Goal: Task Accomplishment & Management: Use online tool/utility

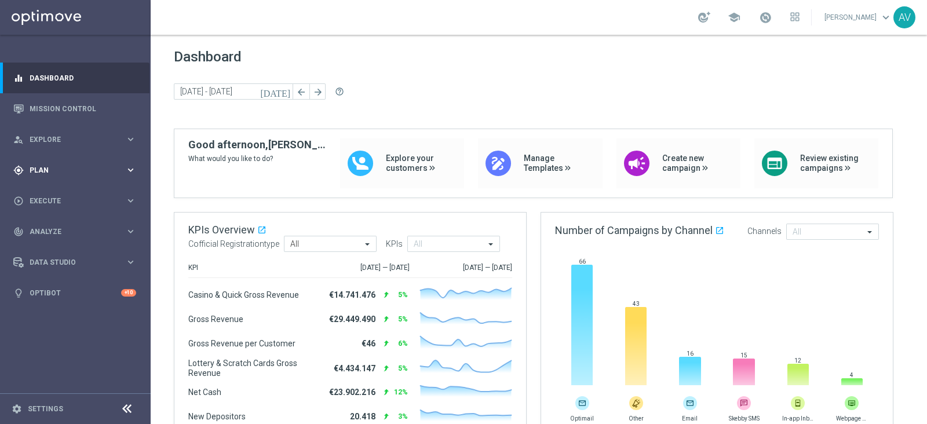
click at [46, 172] on span "Plan" at bounding box center [78, 170] width 96 height 7
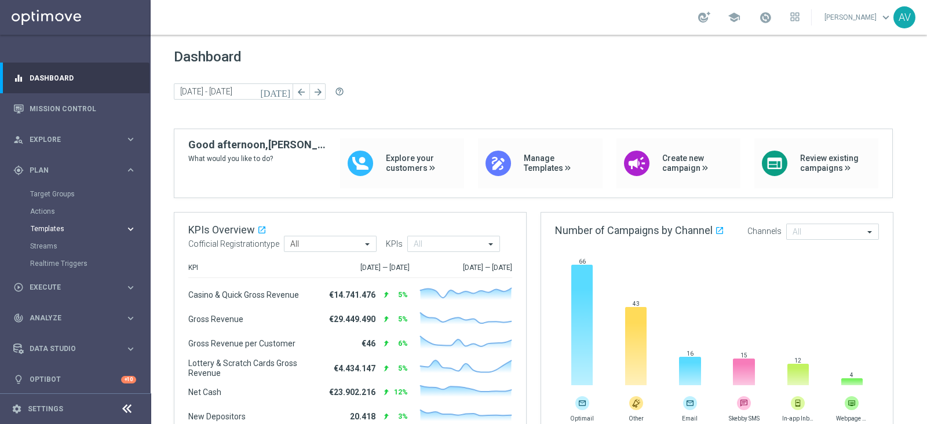
click at [52, 227] on span "Templates" at bounding box center [72, 228] width 83 height 7
click at [52, 247] on link "Optimail" at bounding box center [78, 246] width 85 height 9
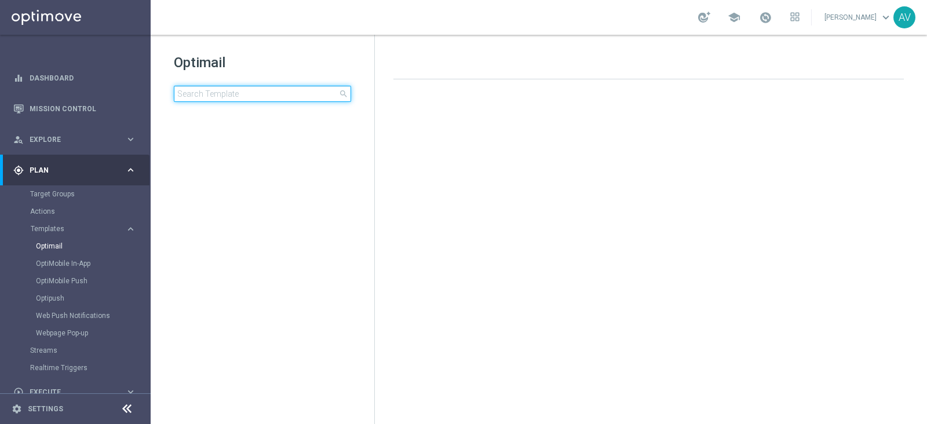
click at [250, 100] on input at bounding box center [262, 94] width 177 height 16
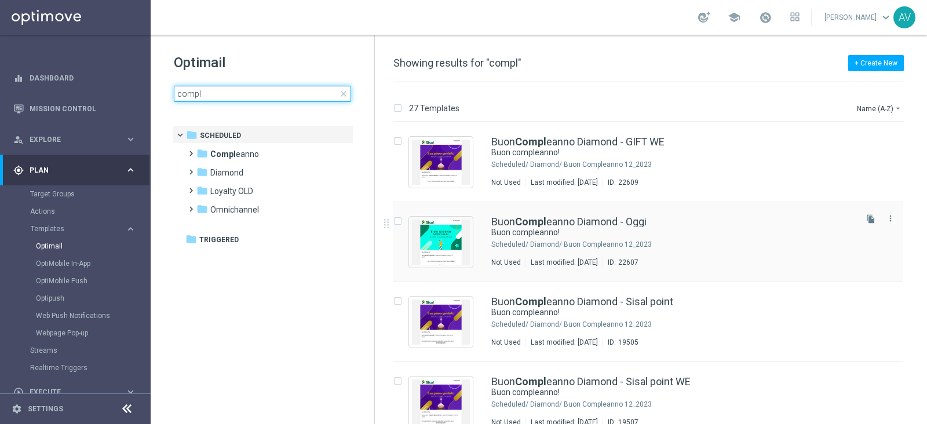
type input "compl"
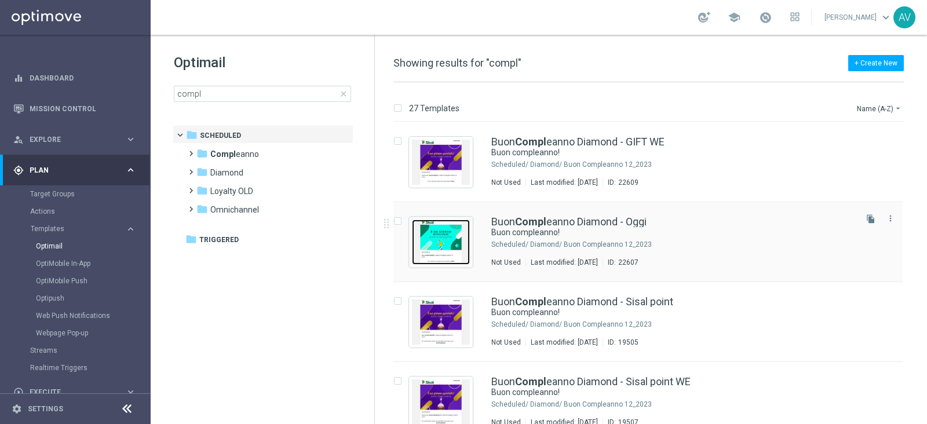
click at [455, 226] on img "Press SPACE to select this row." at bounding box center [441, 242] width 58 height 45
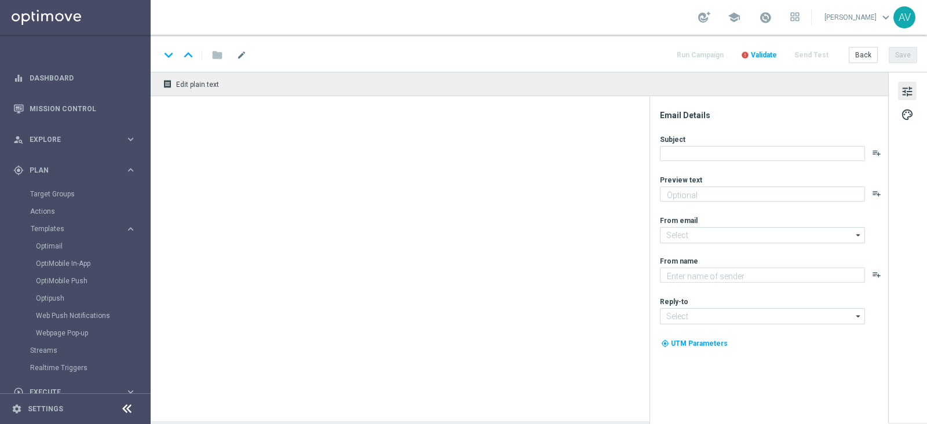
type textarea "Ti aspetta una sorpresa…"
type input "[EMAIL_ADDRESS][DOMAIN_NAME]"
type textarea "Sisal"
type input "[EMAIL_ADDRESS][DOMAIN_NAME]"
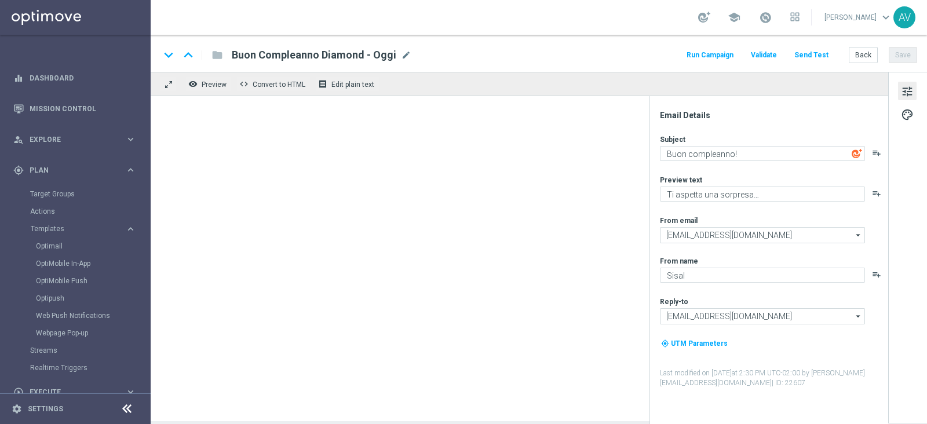
click at [705, 50] on button "Run Campaign" at bounding box center [710, 56] width 50 height 16
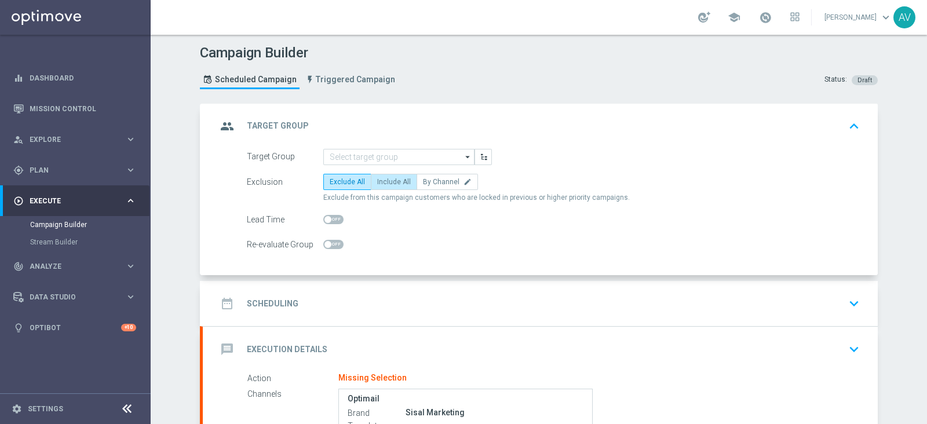
click at [375, 175] on label "Include All" at bounding box center [394, 182] width 46 height 16
click at [377, 180] on input "Include All" at bounding box center [381, 184] width 8 height 8
radio input "true"
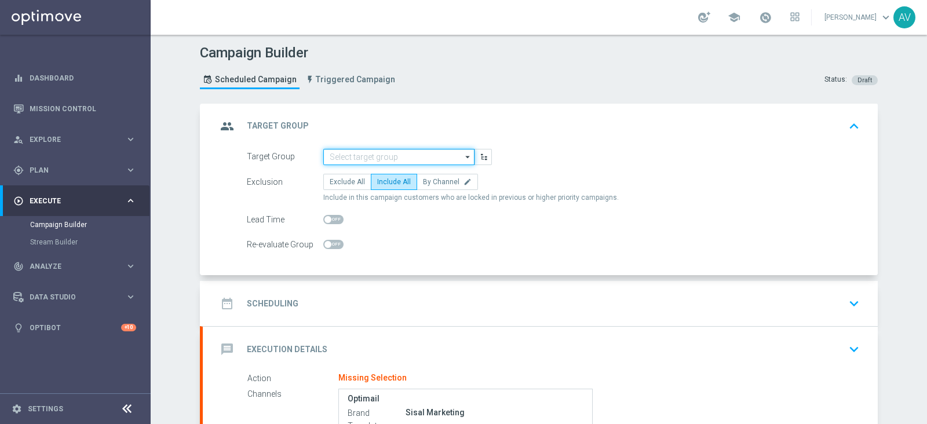
click at [366, 150] on input at bounding box center [398, 157] width 151 height 16
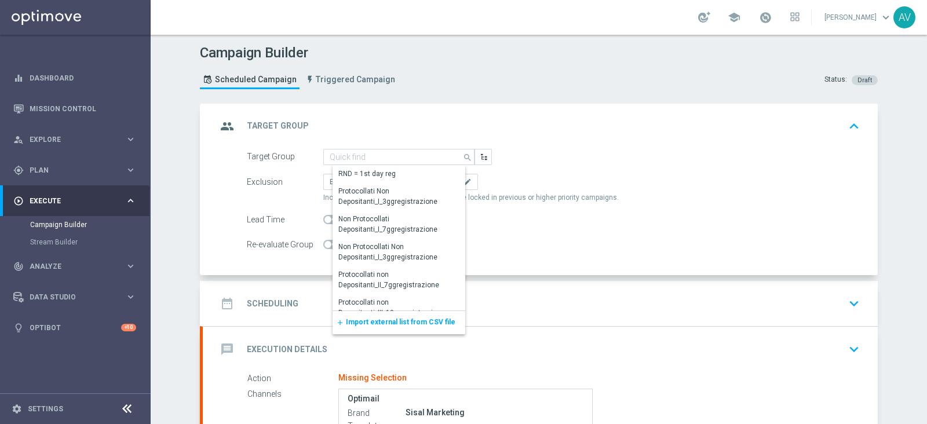
click at [368, 319] on span "Import external list from CSV file" at bounding box center [400, 322] width 109 height 8
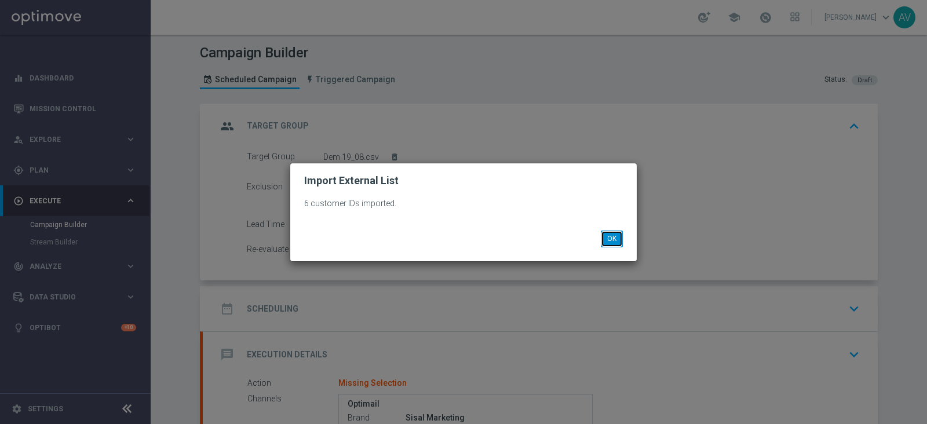
click at [618, 236] on button "OK" at bounding box center [612, 239] width 22 height 16
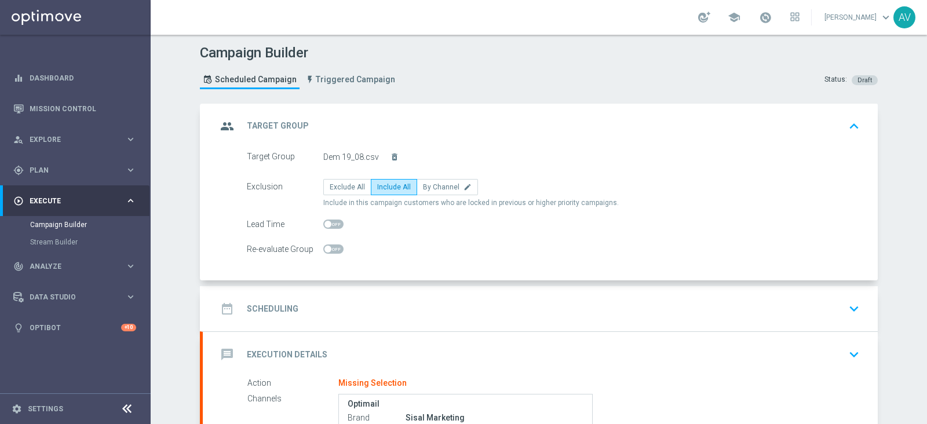
click at [226, 111] on div "group Target Group keyboard_arrow_up" at bounding box center [540, 126] width 675 height 45
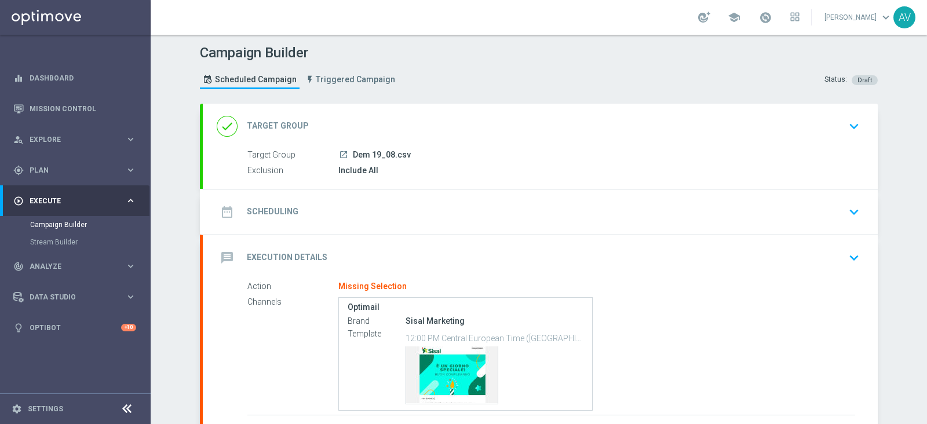
click at [218, 214] on icon "date_range" at bounding box center [227, 212] width 21 height 21
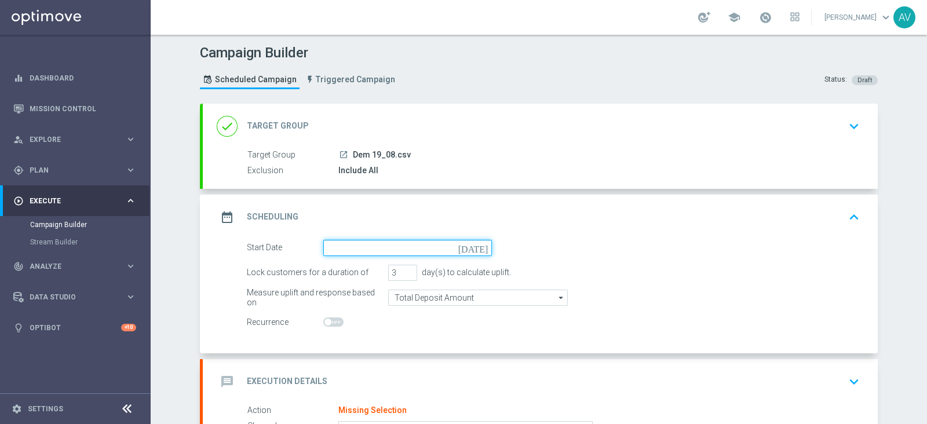
click at [389, 246] on input at bounding box center [407, 248] width 169 height 16
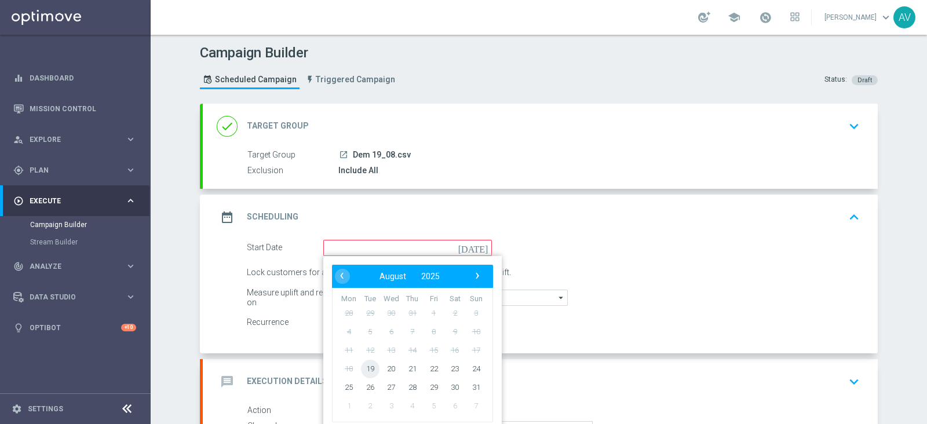
click at [365, 363] on span "19" at bounding box center [370, 368] width 19 height 19
type input "[DATE]"
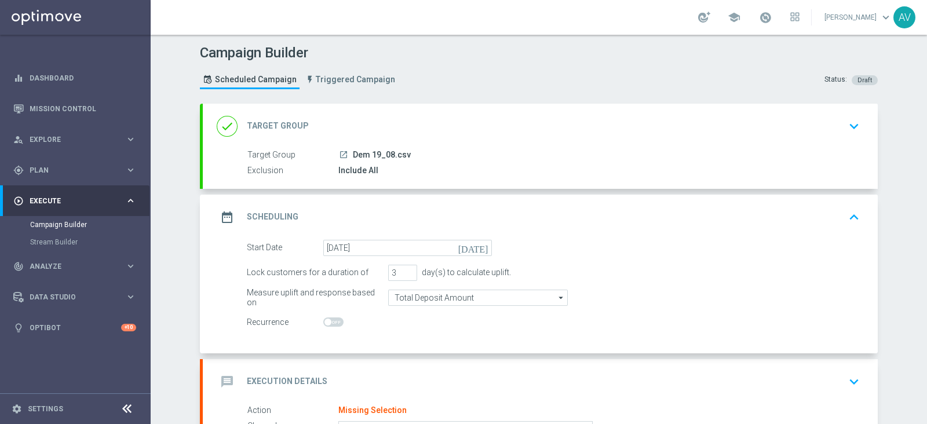
click at [235, 224] on div "date_range Scheduling" at bounding box center [258, 217] width 82 height 21
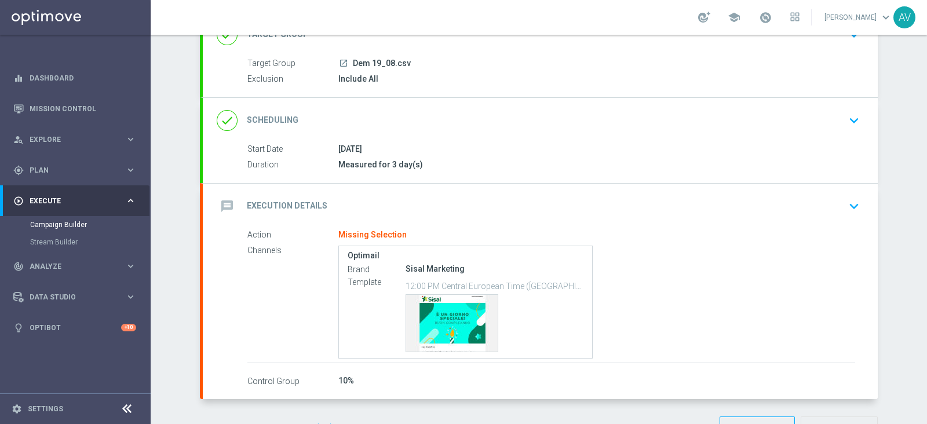
scroll to position [127, 0]
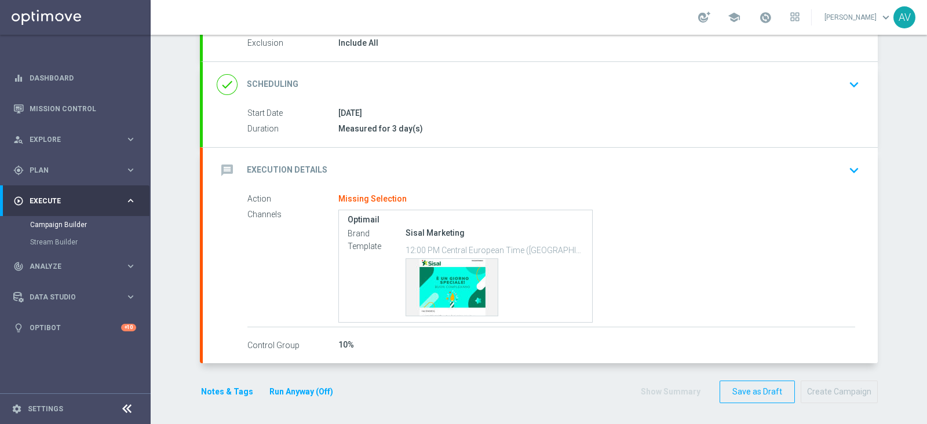
click at [217, 160] on icon "message" at bounding box center [227, 170] width 21 height 21
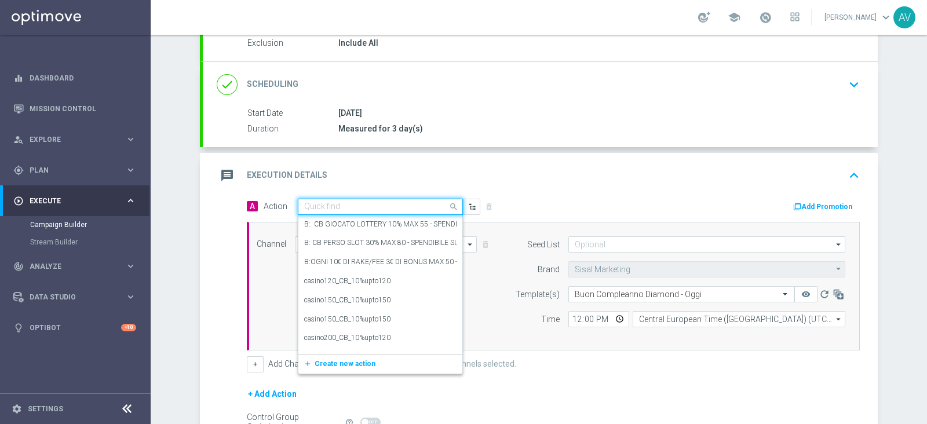
click at [382, 203] on input "text" at bounding box center [368, 207] width 129 height 10
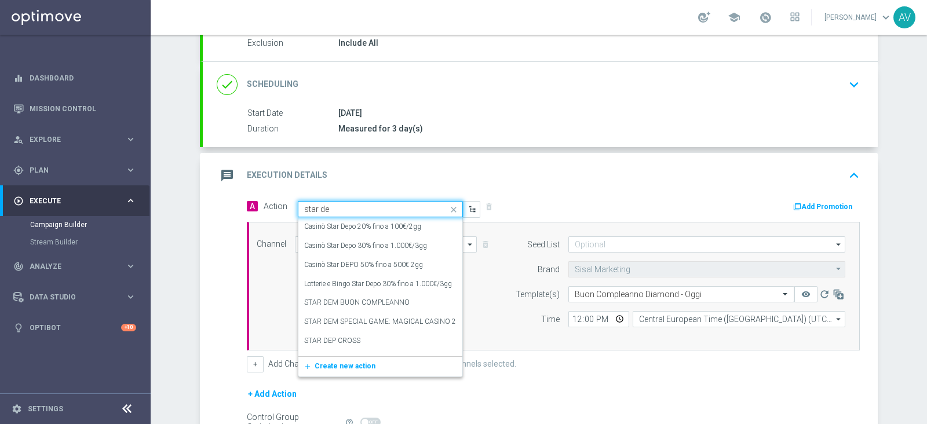
type input "star dem"
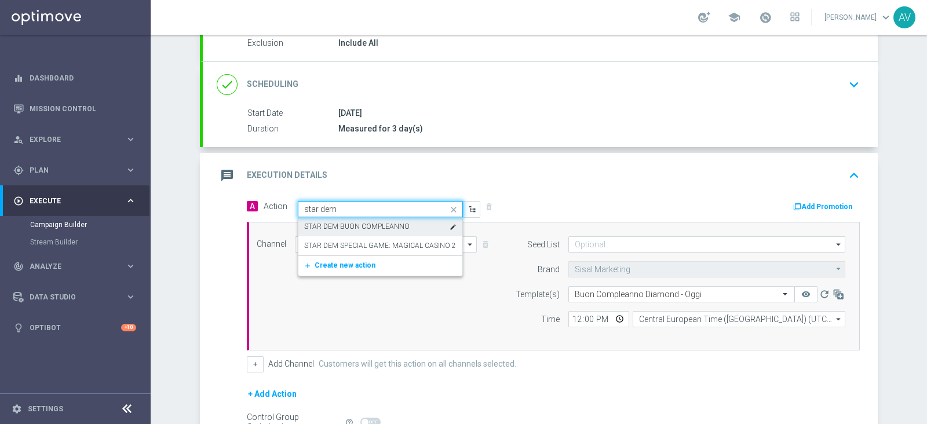
click at [381, 222] on label "STAR DEM BUON COMPLEANNO" at bounding box center [356, 227] width 105 height 10
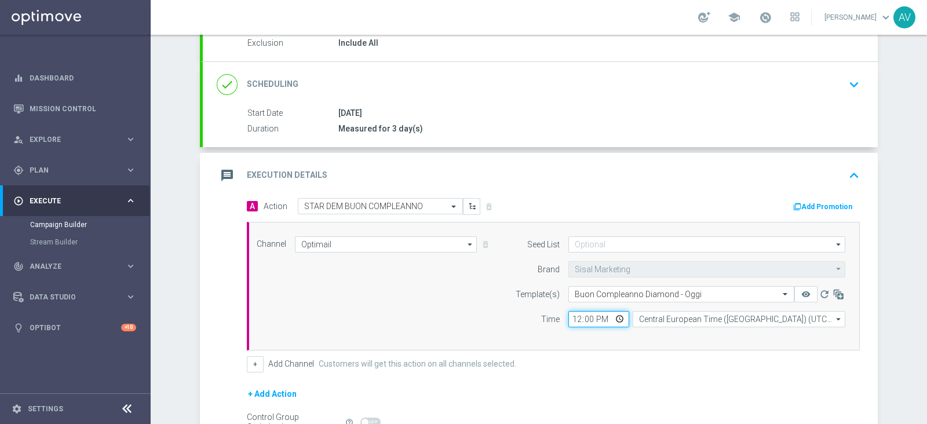
click at [571, 317] on input "12:00" at bounding box center [598, 319] width 61 height 16
type input "15:00"
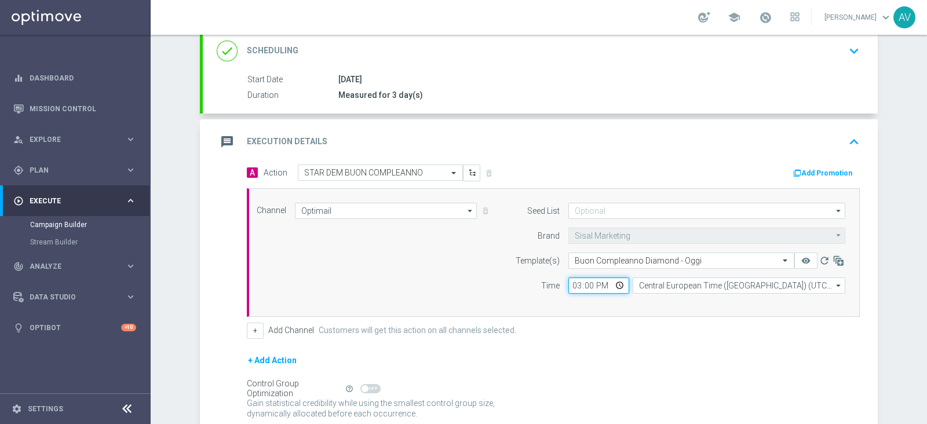
scroll to position [257, 0]
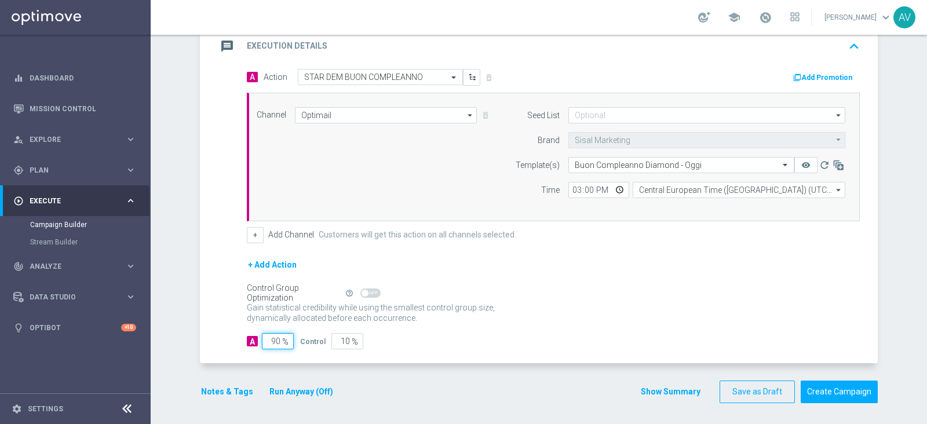
click at [272, 337] on input "90" at bounding box center [278, 341] width 32 height 16
type input "0"
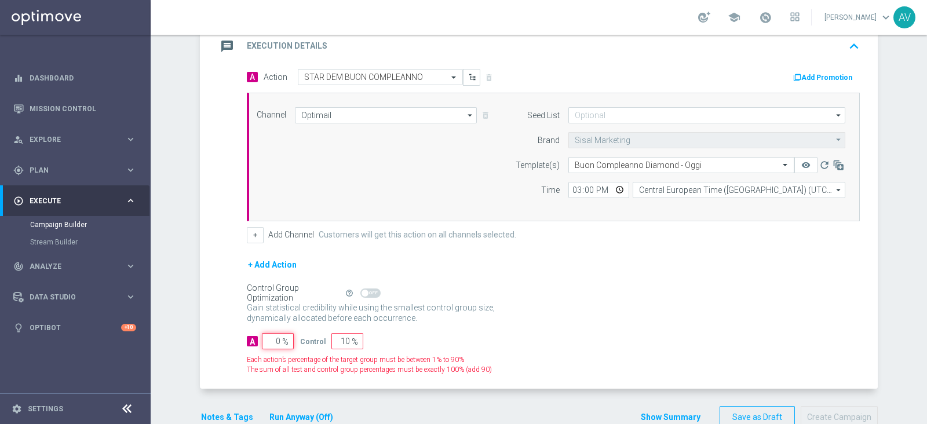
type input "100"
type input "0"
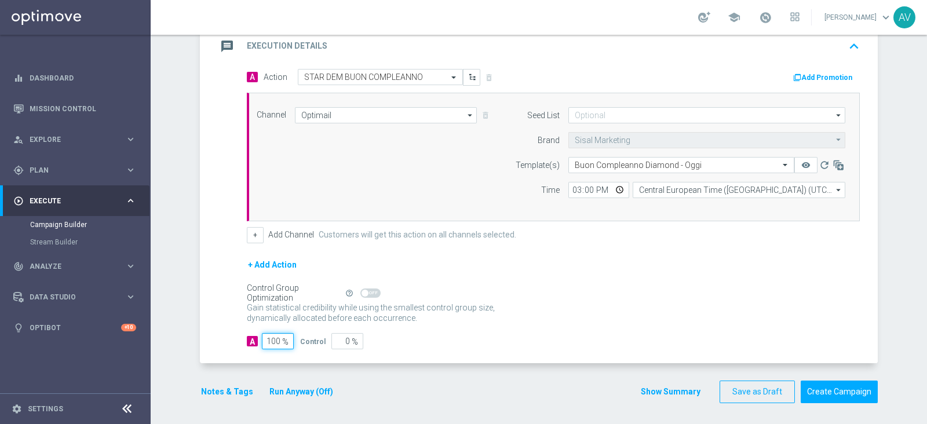
type input "100"
click at [220, 47] on icon "message" at bounding box center [227, 46] width 21 height 21
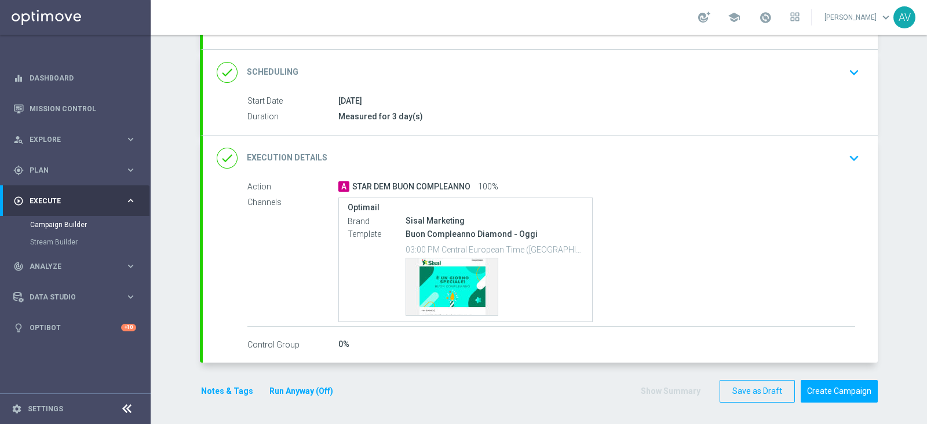
scroll to position [139, 0]
click at [222, 391] on button "Notes & Tags" at bounding box center [227, 392] width 54 height 14
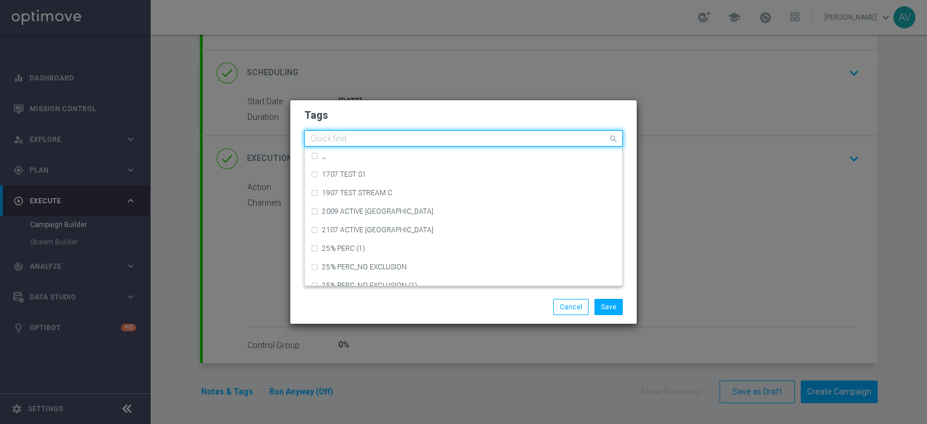
click at [371, 132] on div "Quick find" at bounding box center [456, 139] width 303 height 14
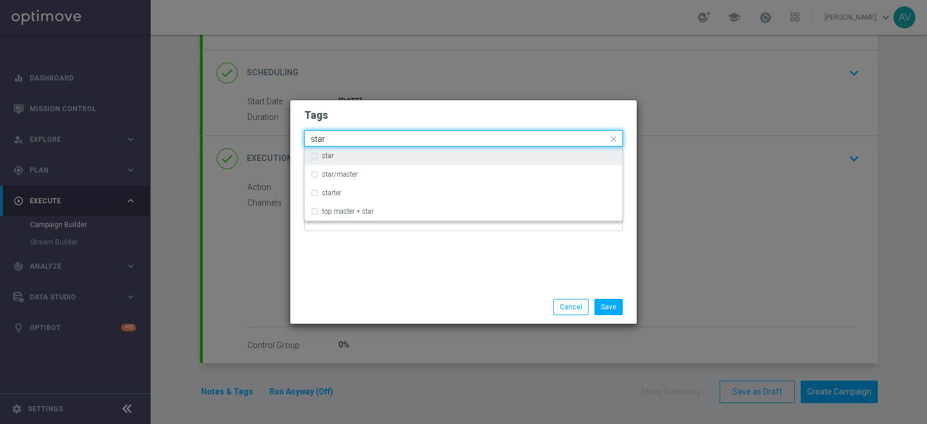
click at [324, 159] on label "star" at bounding box center [328, 155] width 12 height 7
type input "star"
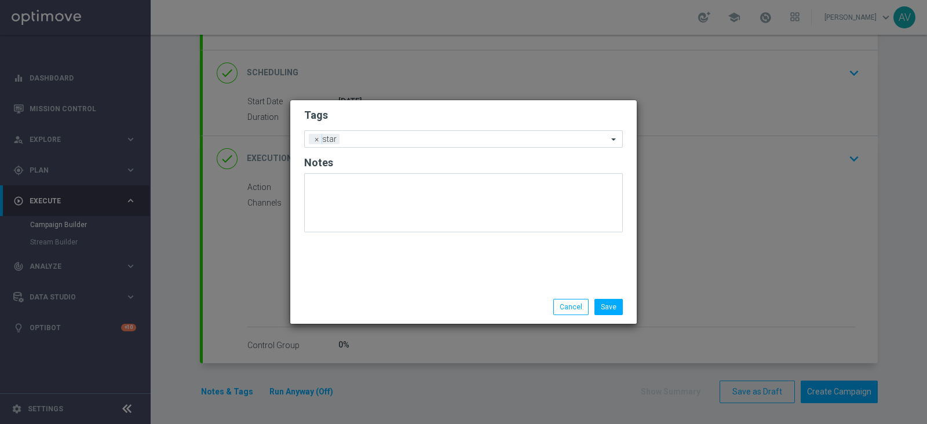
click at [441, 269] on div "Tags Add a new tag × star Notes" at bounding box center [463, 195] width 346 height 190
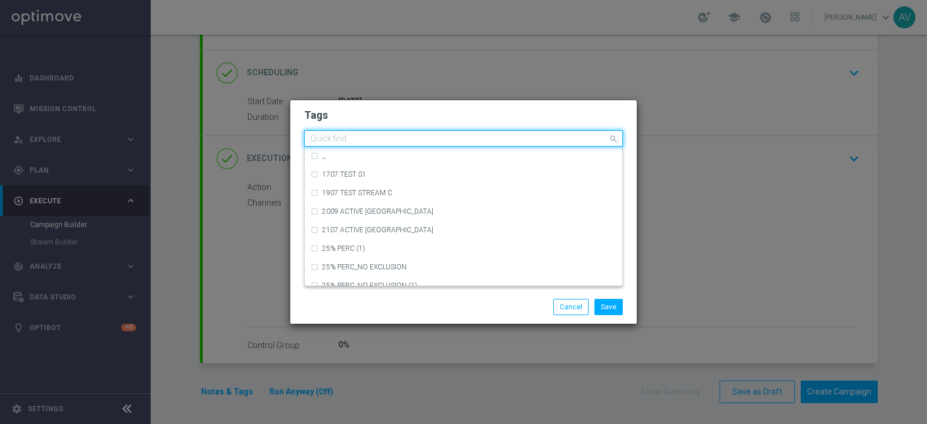
click at [394, 136] on input "text" at bounding box center [459, 139] width 297 height 10
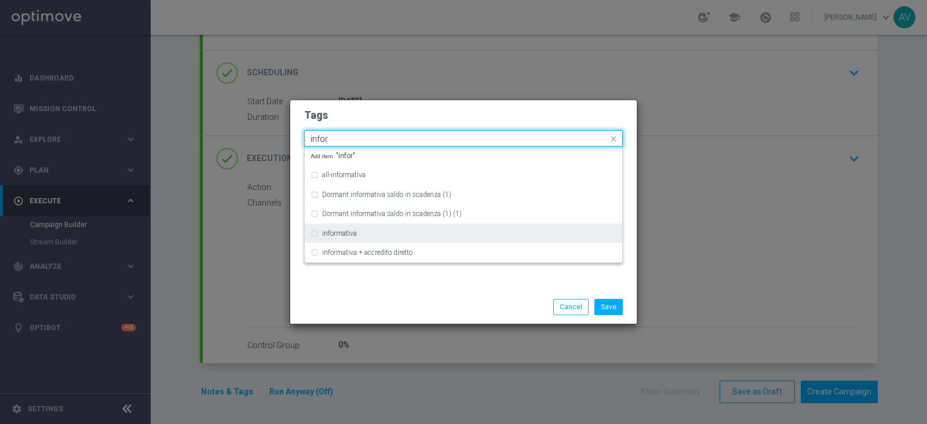
click at [342, 233] on label "informativa" at bounding box center [339, 233] width 35 height 7
type input "infor"
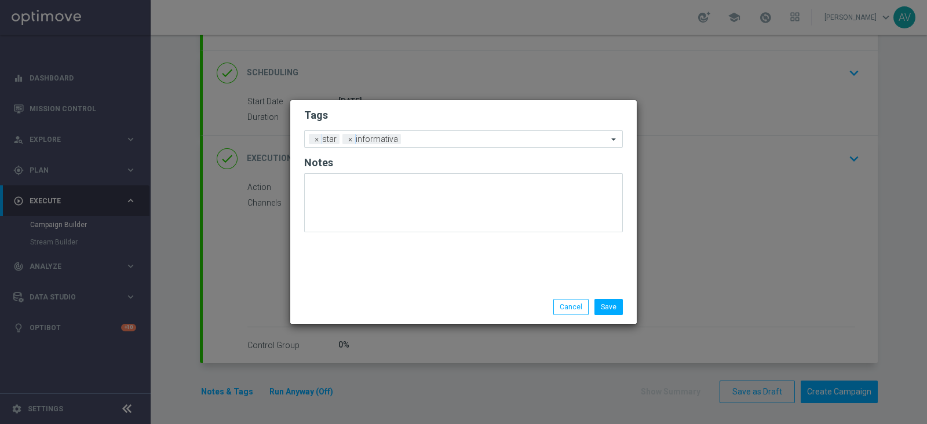
click at [432, 280] on div "Tags Add a new tag × star × informativa Notes" at bounding box center [463, 195] width 346 height 190
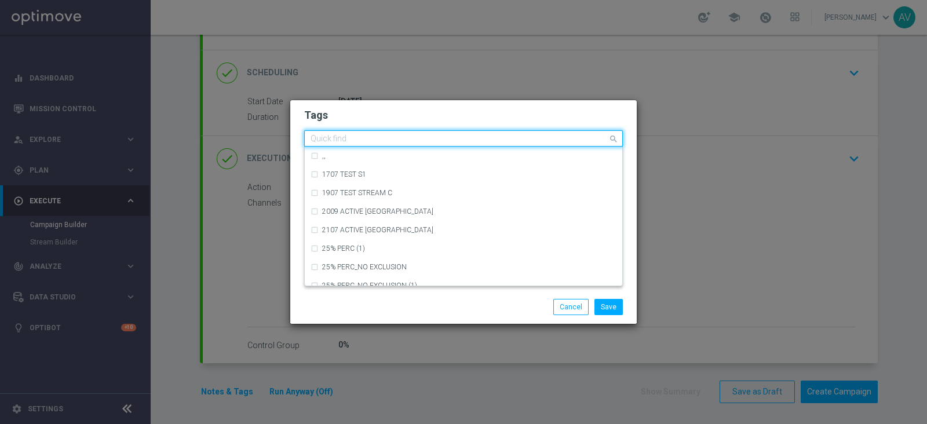
click at [410, 134] on input "text" at bounding box center [459, 139] width 297 height 10
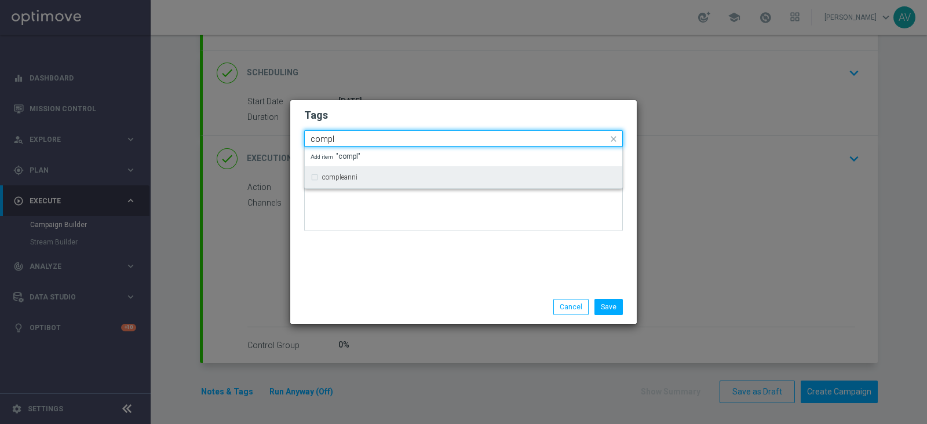
click at [341, 177] on label "compleanni" at bounding box center [339, 177] width 35 height 7
type input "compl"
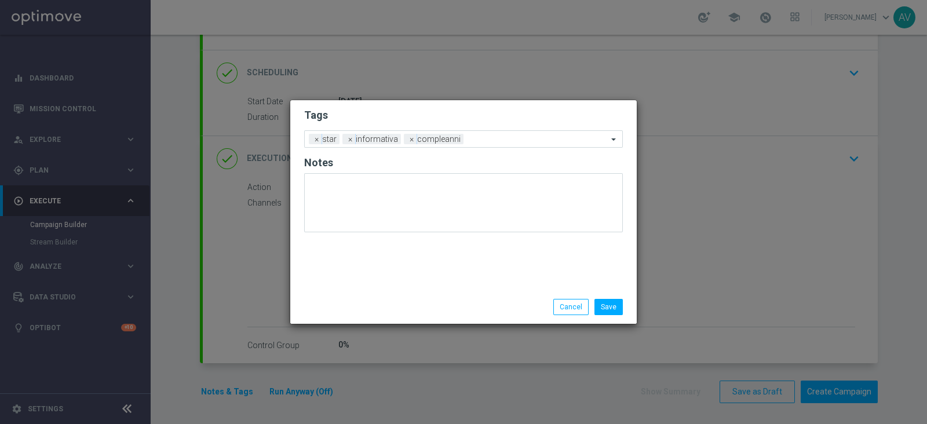
click at [446, 297] on div "Save Cancel" at bounding box center [463, 307] width 346 height 34
click at [608, 309] on button "Save" at bounding box center [608, 307] width 28 height 16
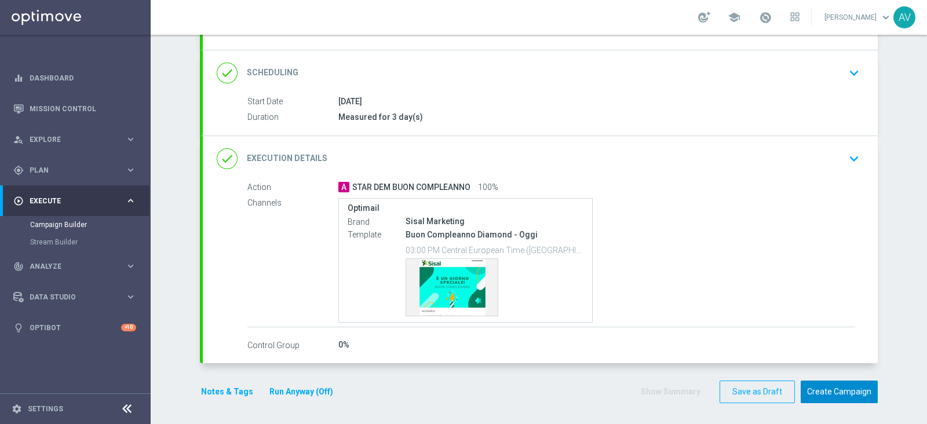
click at [810, 386] on button "Create Campaign" at bounding box center [839, 392] width 77 height 23
